Goal: Task Accomplishment & Management: Use online tool/utility

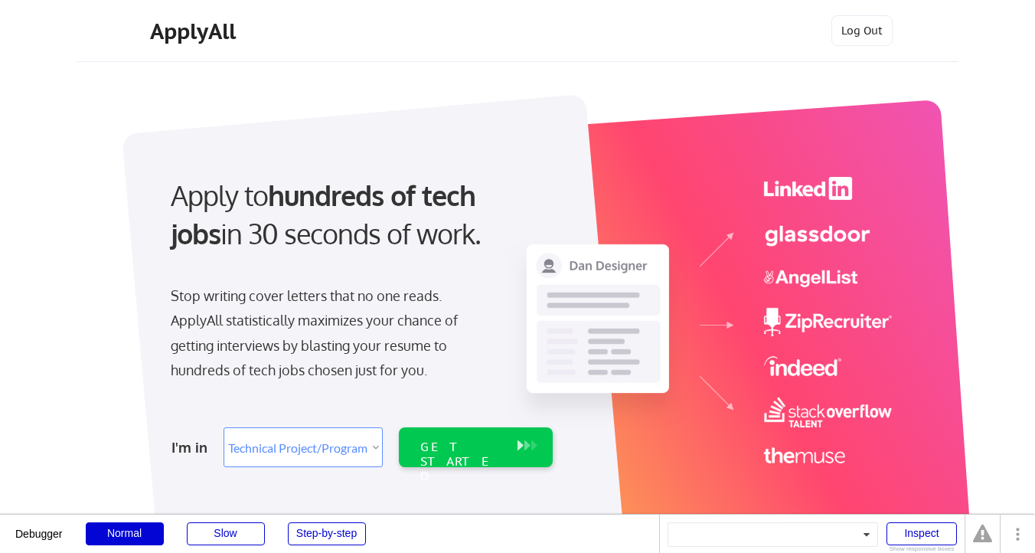
select select ""technical_project_program_mgmt""
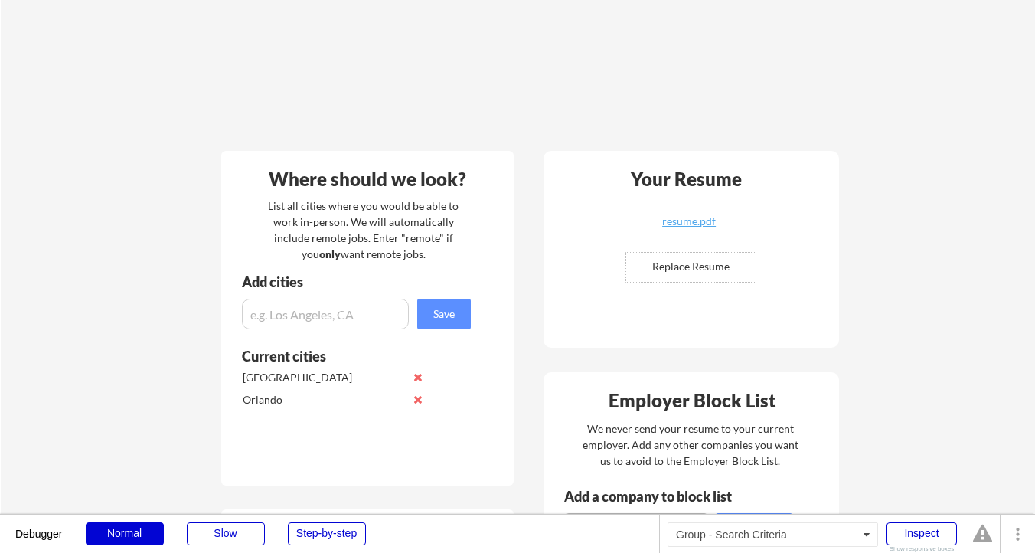
scroll to position [152, 0]
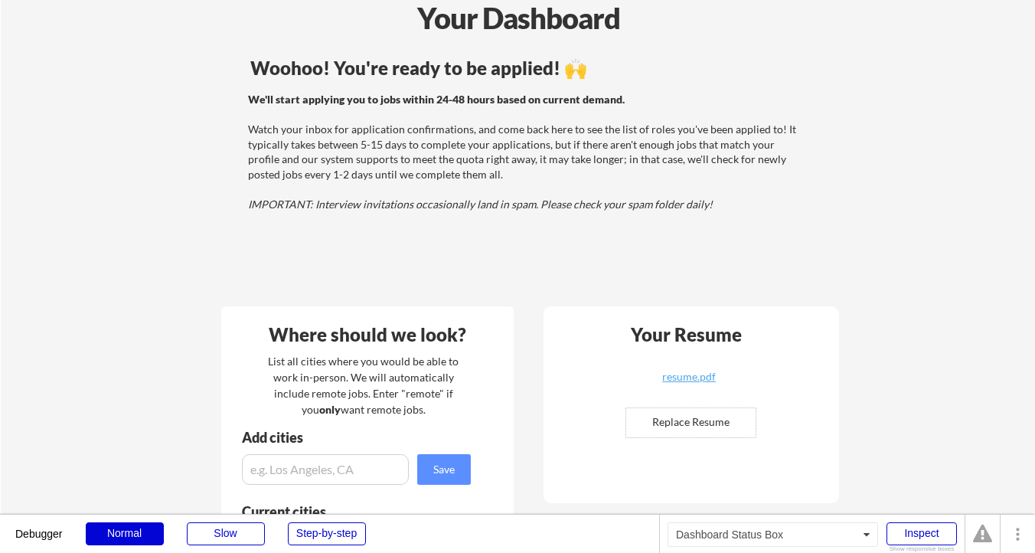
scroll to position [58, 0]
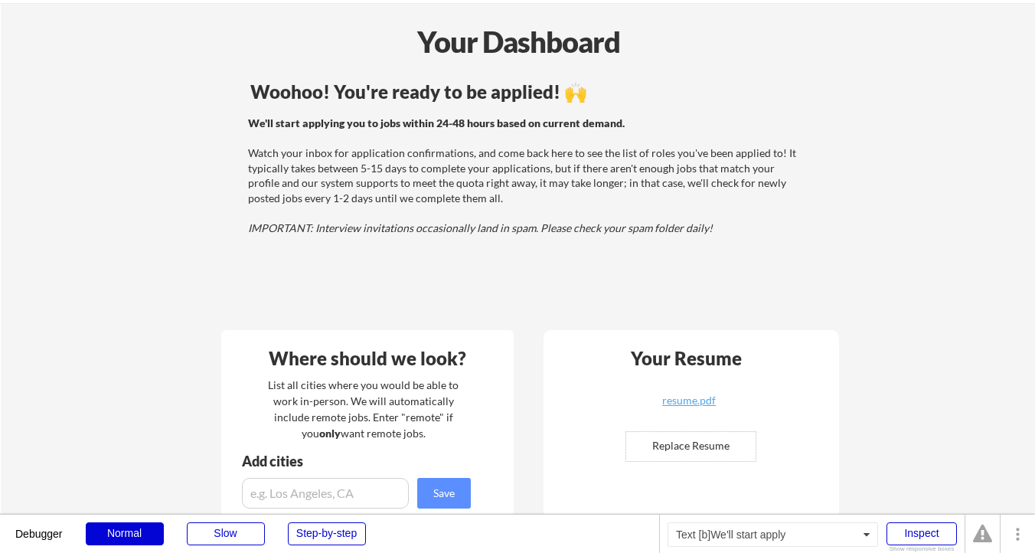
click at [615, 162] on div "We'll start applying you to jobs within 24-48 hours based on current demand. Wa…" at bounding box center [524, 176] width 552 height 120
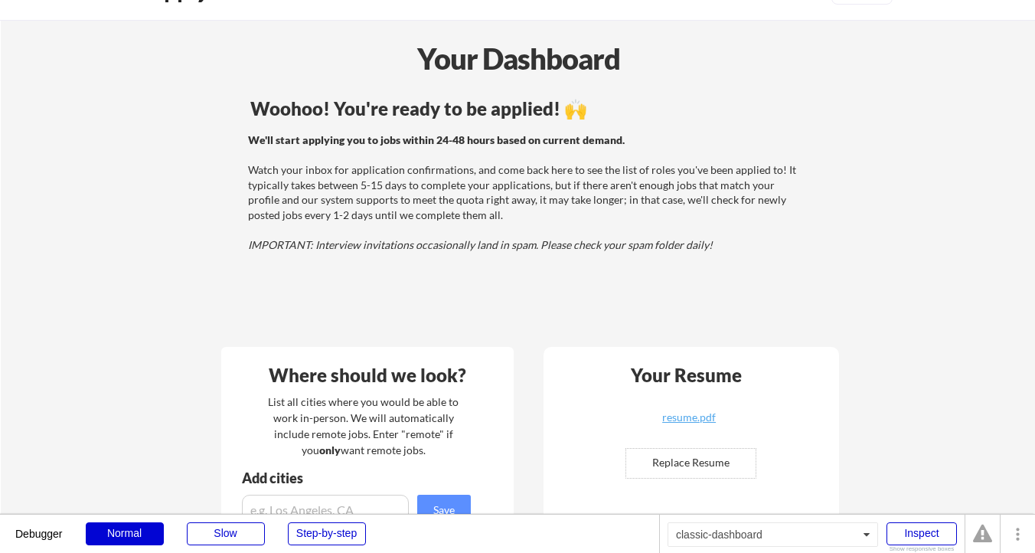
scroll to position [11, 0]
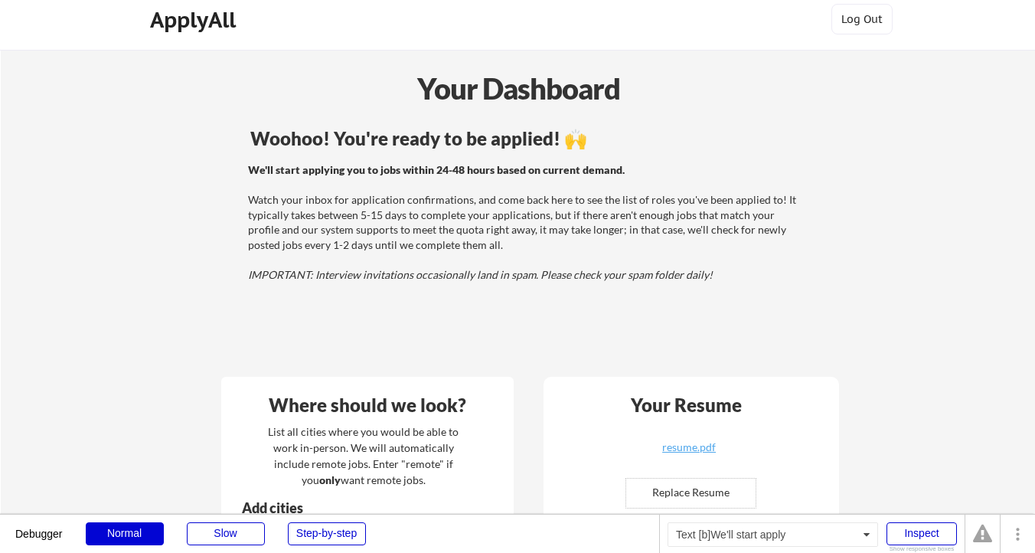
click at [573, 220] on div "We'll start applying you to jobs within 24-48 hours based on current demand. Wa…" at bounding box center [524, 222] width 552 height 120
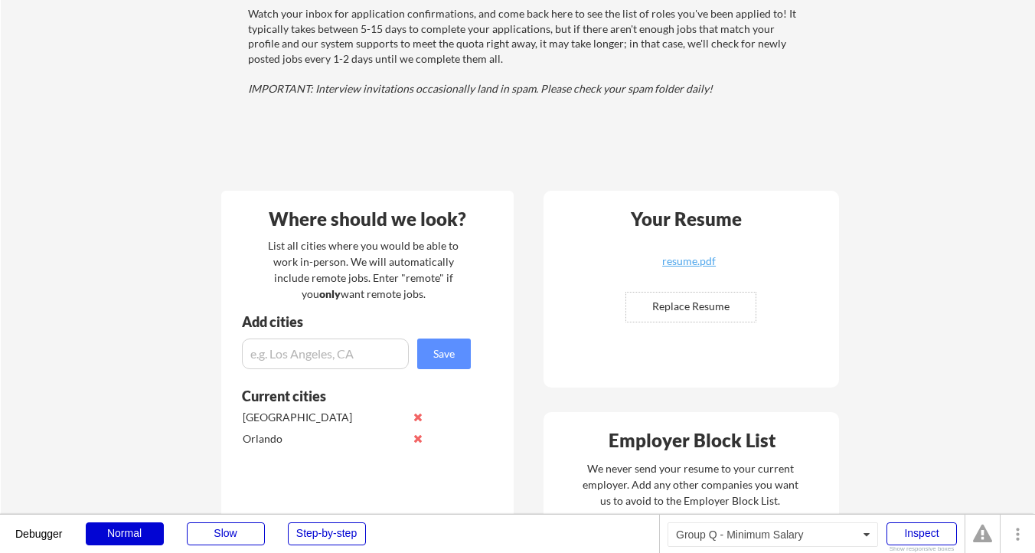
scroll to position [0, 0]
